Goal: Task Accomplishment & Management: Complete application form

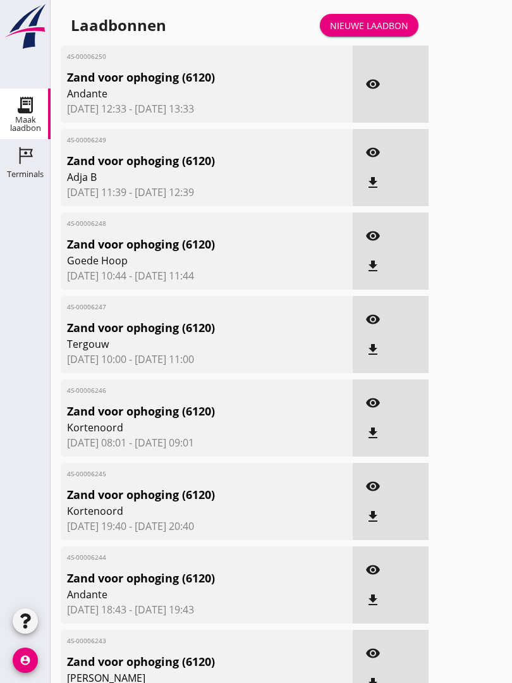
click at [388, 32] on div "Nieuwe laadbon" at bounding box center [369, 25] width 78 height 13
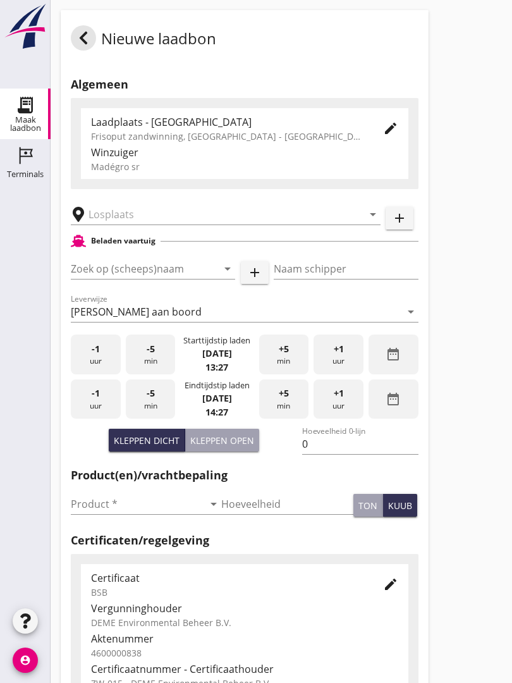
click at [126, 220] on input "text" at bounding box center [216, 214] width 257 height 20
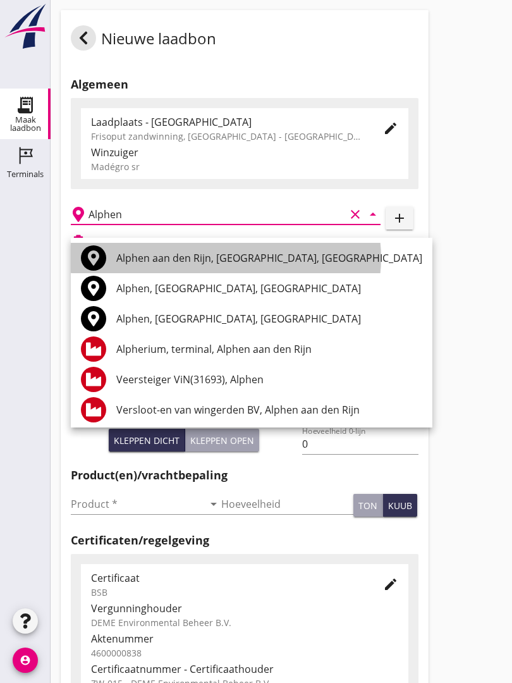
click at [195, 253] on div "Alphen aan den Rijn, [GEOGRAPHIC_DATA], [GEOGRAPHIC_DATA]" at bounding box center [269, 257] width 306 height 15
type input "Alphen aan den Rijn, [GEOGRAPHIC_DATA], [GEOGRAPHIC_DATA]"
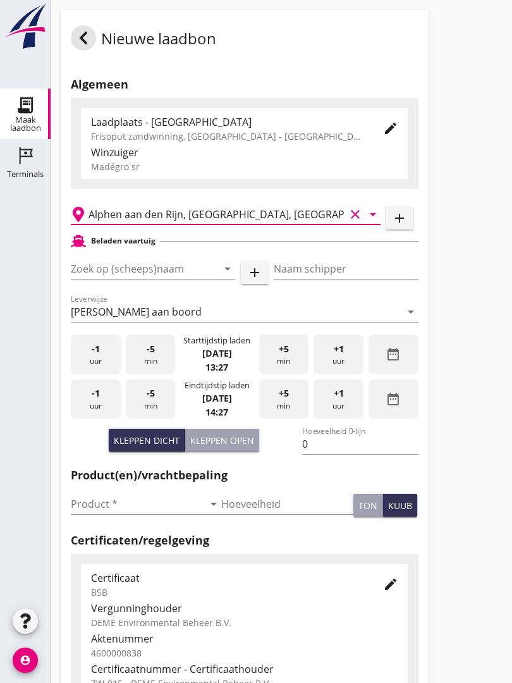
click at [162, 279] on input "Zoek op (scheeps)naam" at bounding box center [135, 269] width 129 height 20
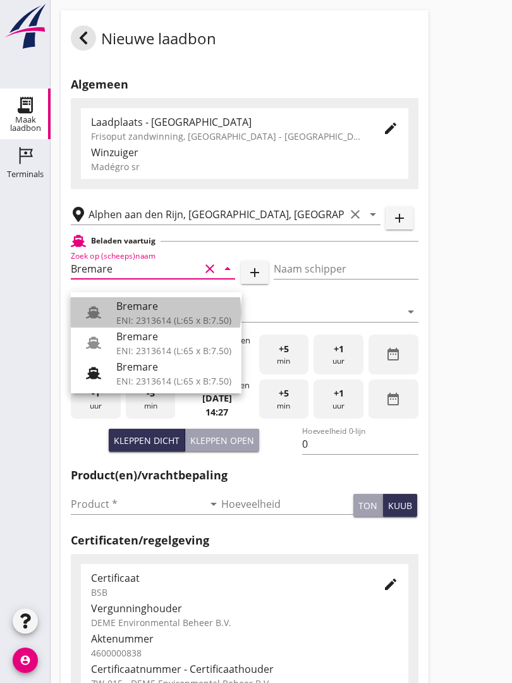
click at [135, 305] on div "Bremare" at bounding box center [173, 305] width 115 height 15
type input "Bremare"
type input "[PERSON_NAME]"
type input "429"
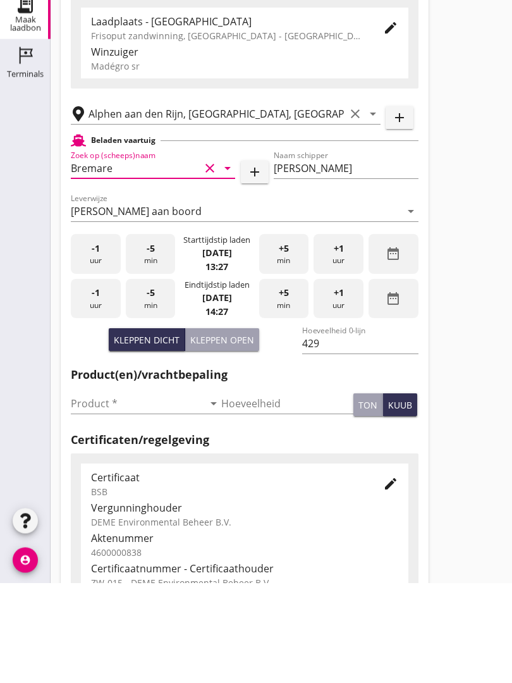
click at [83, 494] on input "Product *" at bounding box center [137, 504] width 133 height 20
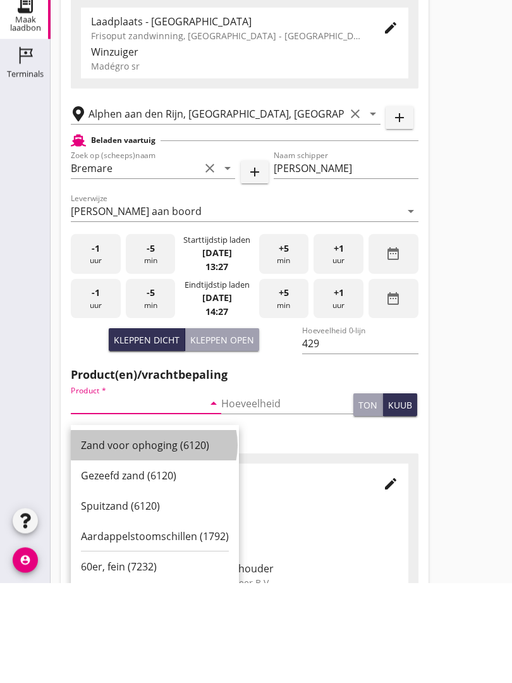
click at [152, 538] on div "Zand voor ophoging (6120)" at bounding box center [155, 545] width 148 height 15
type input "Zand voor ophoging (6120)"
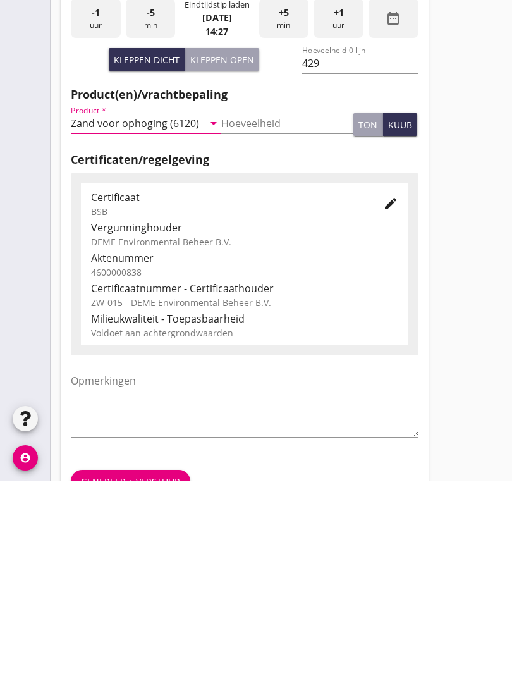
scroll to position [221, 0]
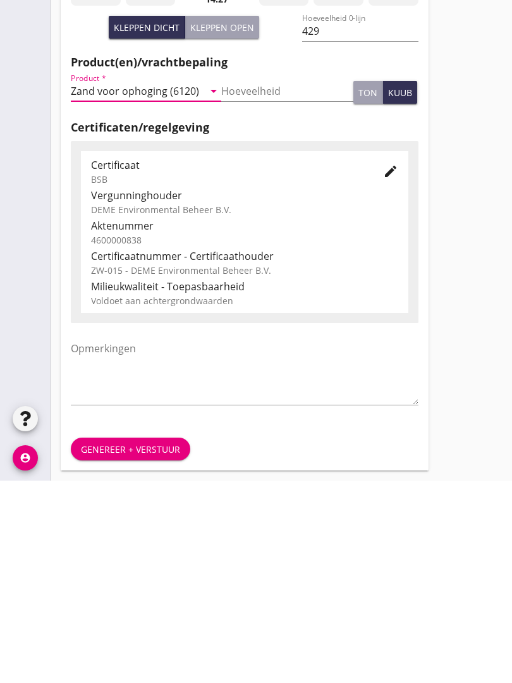
click at [139, 645] on div "Genereer + verstuur" at bounding box center [130, 651] width 99 height 13
